Goal: Find specific page/section: Find specific page/section

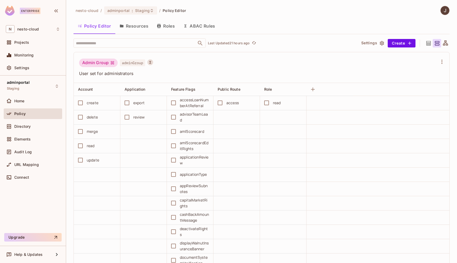
scroll to position [2735, 0]
click at [31, 256] on span "Help & Updates" at bounding box center [28, 254] width 28 height 4
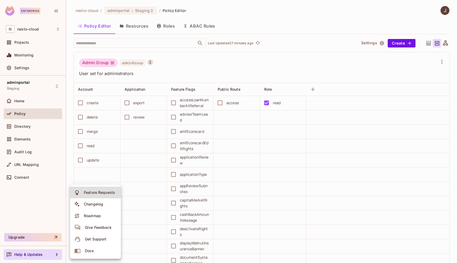
click at [10, 51] on div at bounding box center [228, 131] width 457 height 263
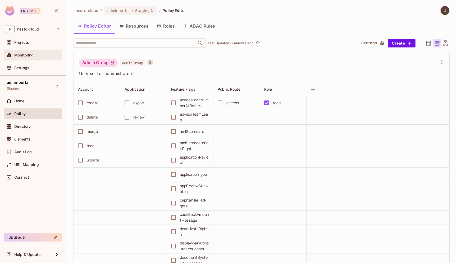
click at [18, 54] on span "Monitoring" at bounding box center [24, 55] width 20 height 4
